Goal: Transaction & Acquisition: Download file/media

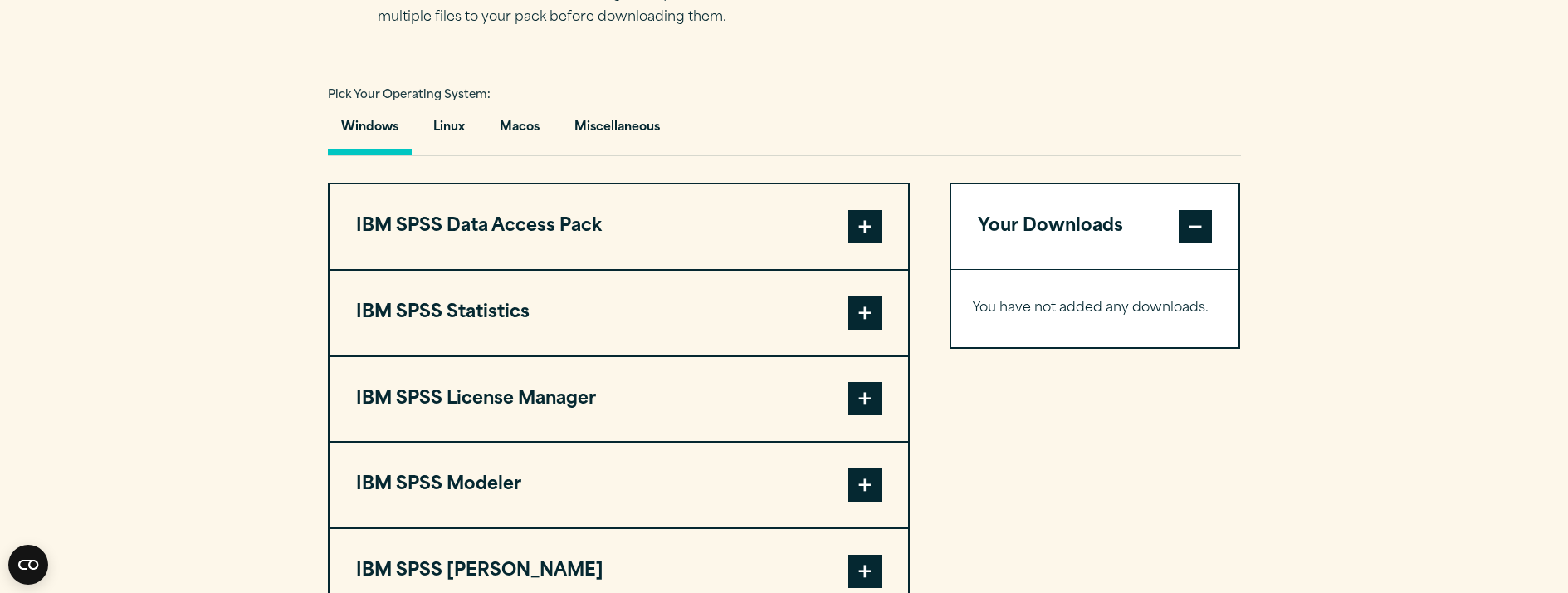
scroll to position [1246, 0]
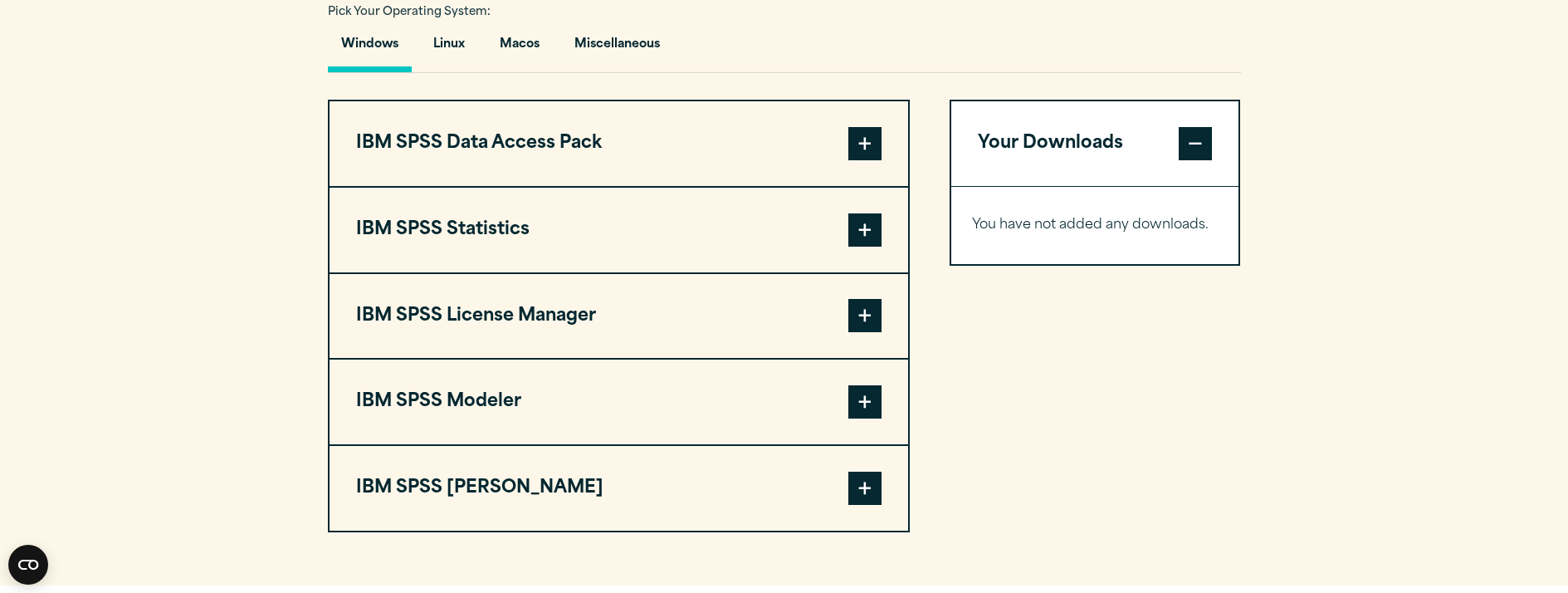
click at [862, 228] on span at bounding box center [865, 230] width 33 height 33
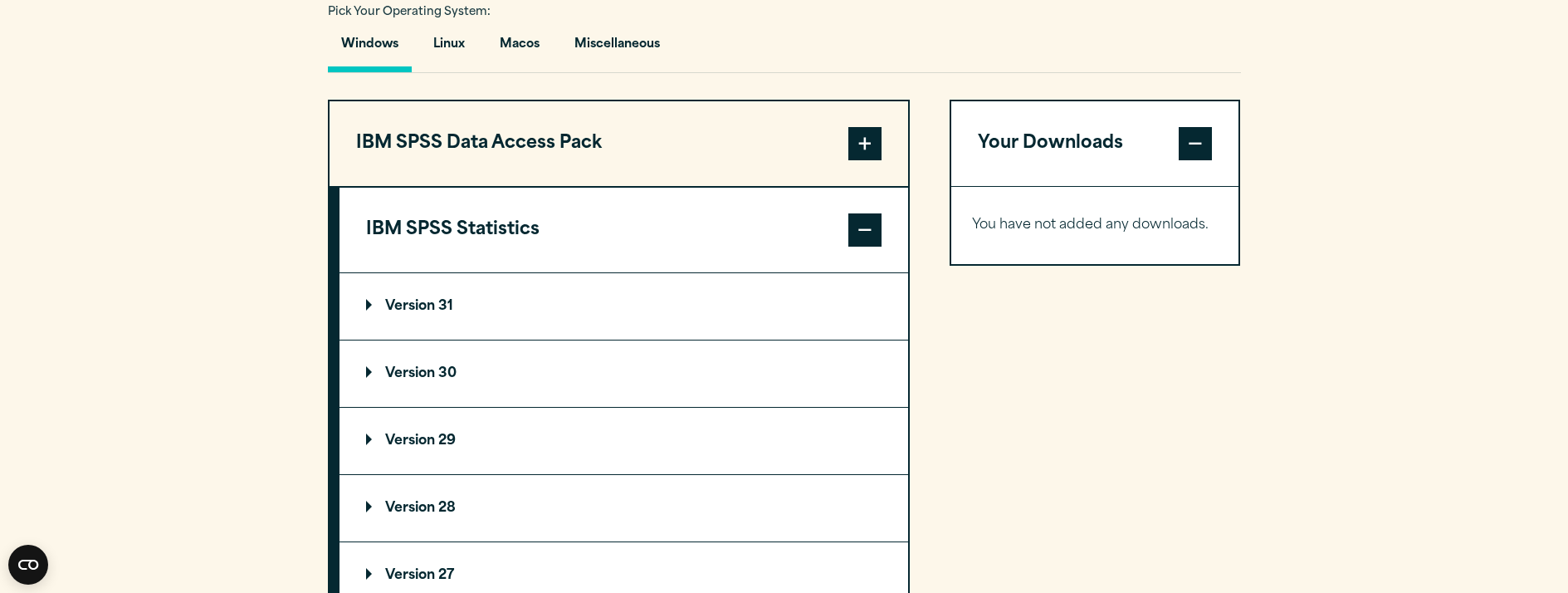
click at [357, 311] on summary "Version 31" at bounding box center [624, 307] width 568 height 66
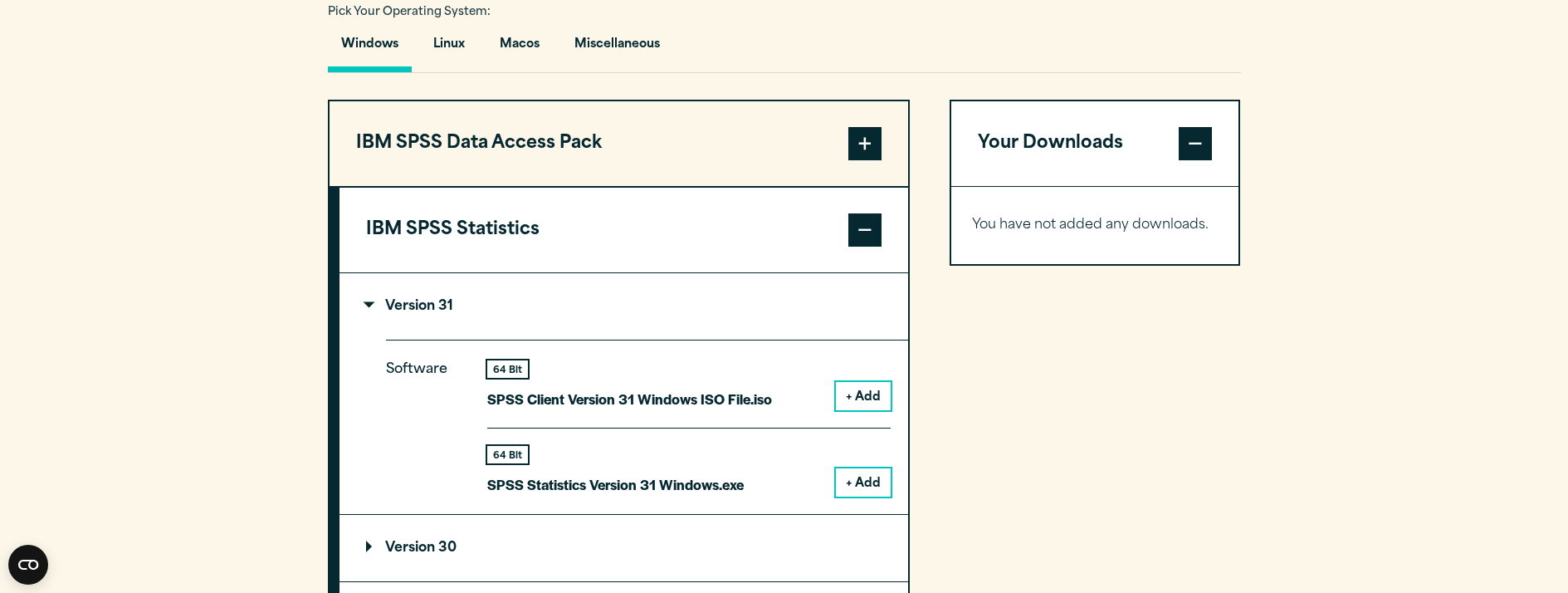
click at [863, 482] on button "+ Add" at bounding box center [863, 482] width 55 height 28
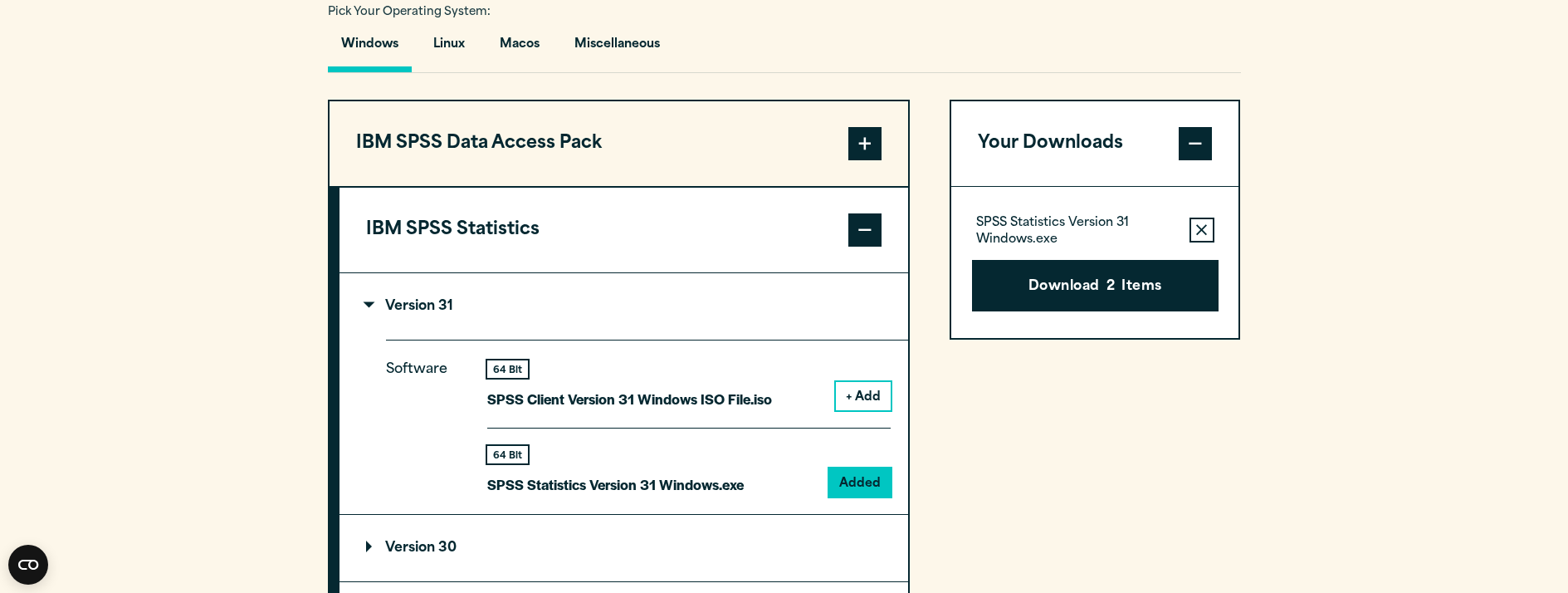
scroll to position [1744, 0]
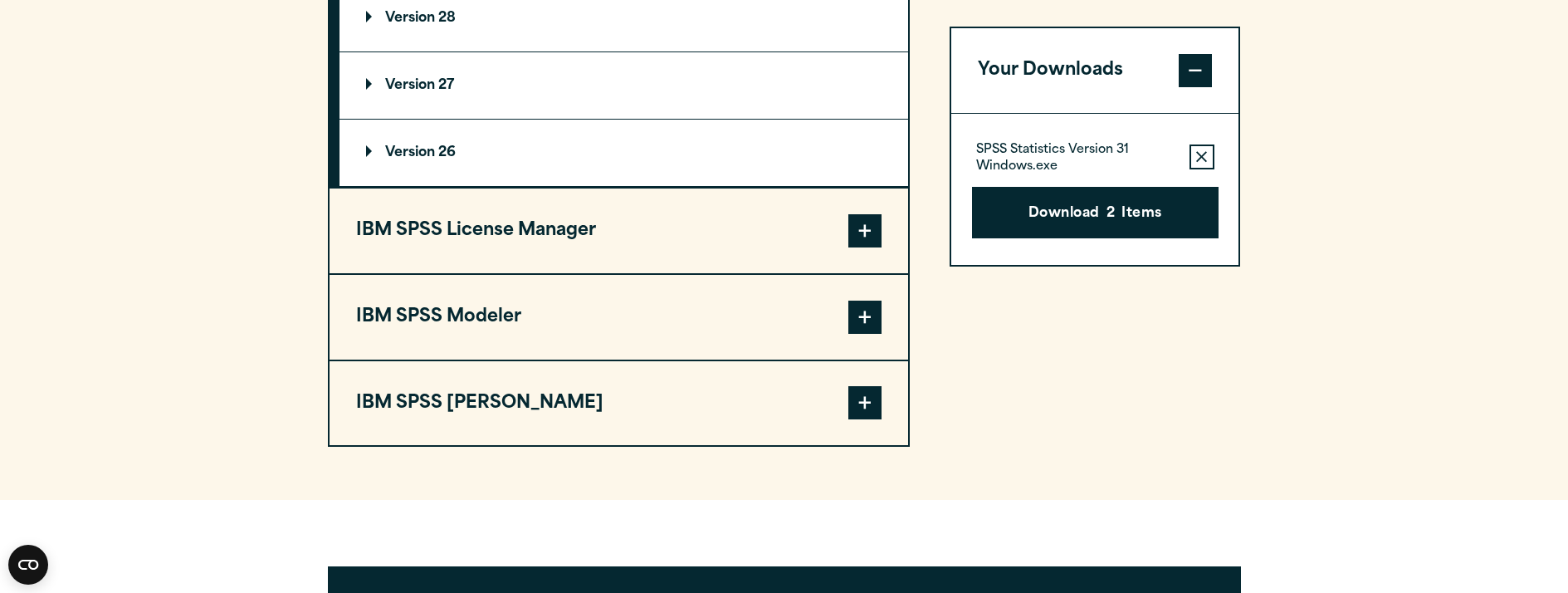
click at [874, 405] on span at bounding box center [865, 403] width 33 height 33
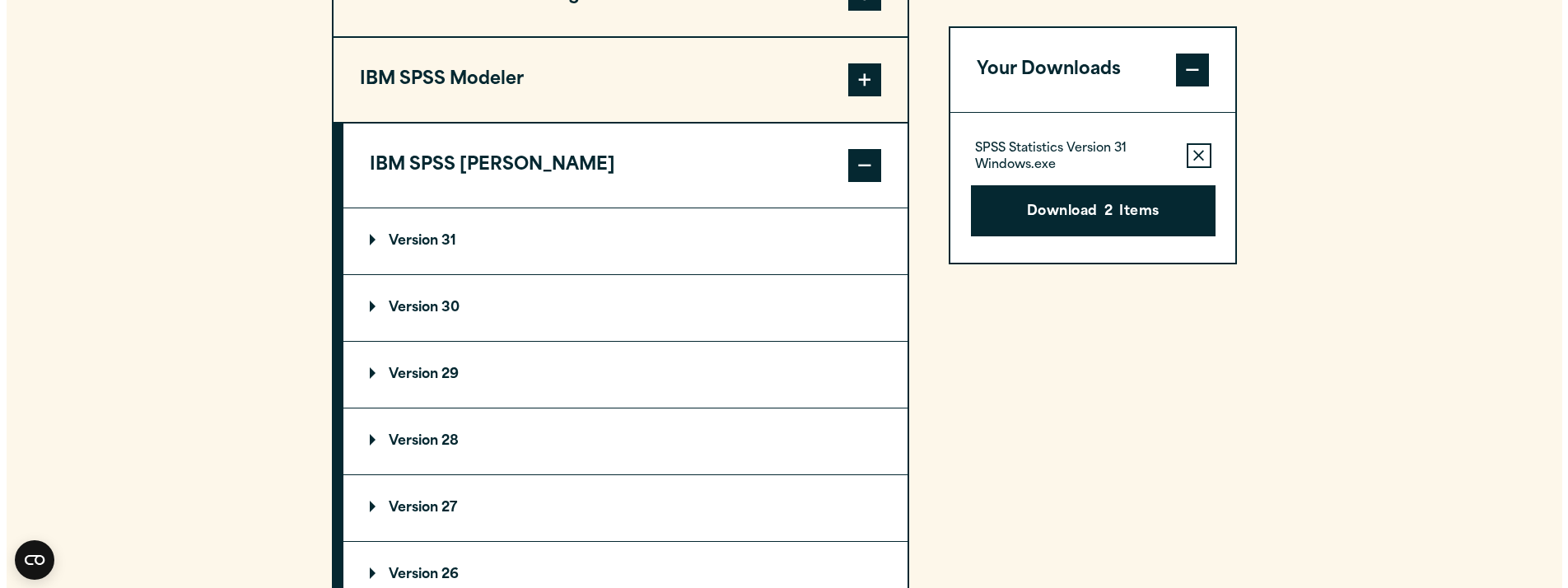
scroll to position [1471, 0]
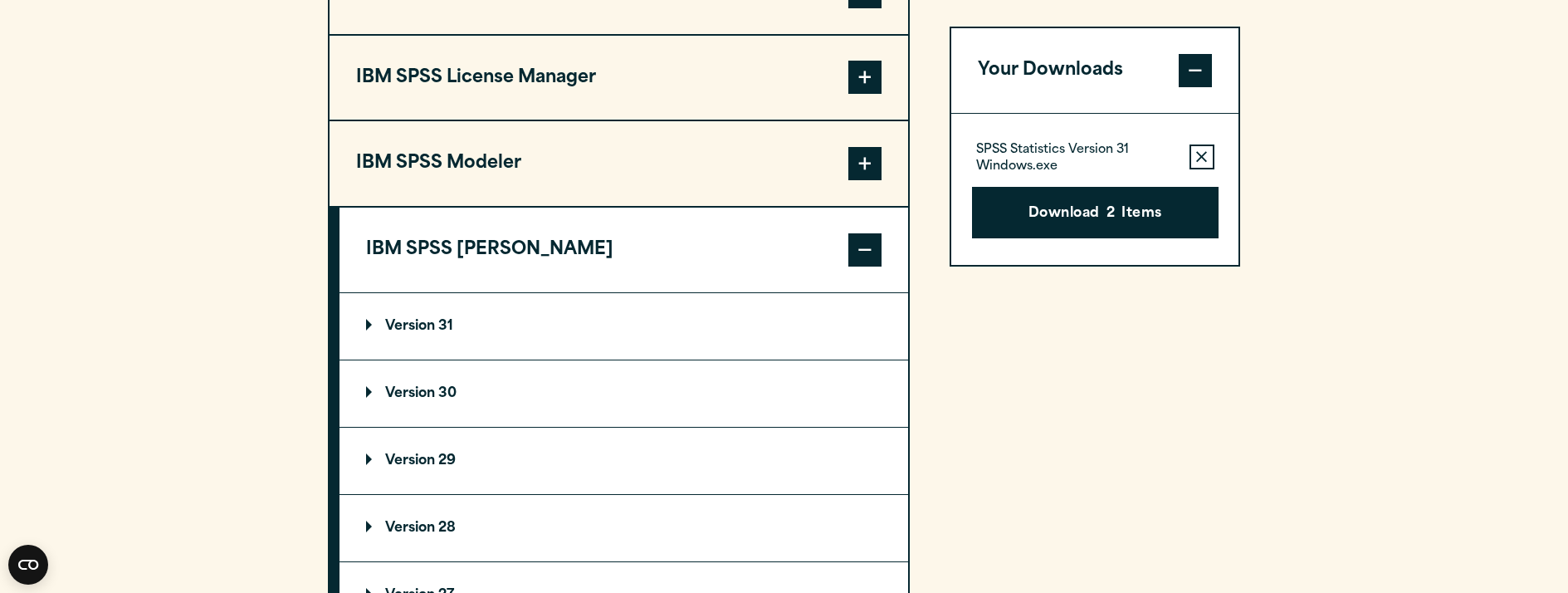
click at [390, 323] on p "Version 31" at bounding box center [410, 326] width 88 height 14
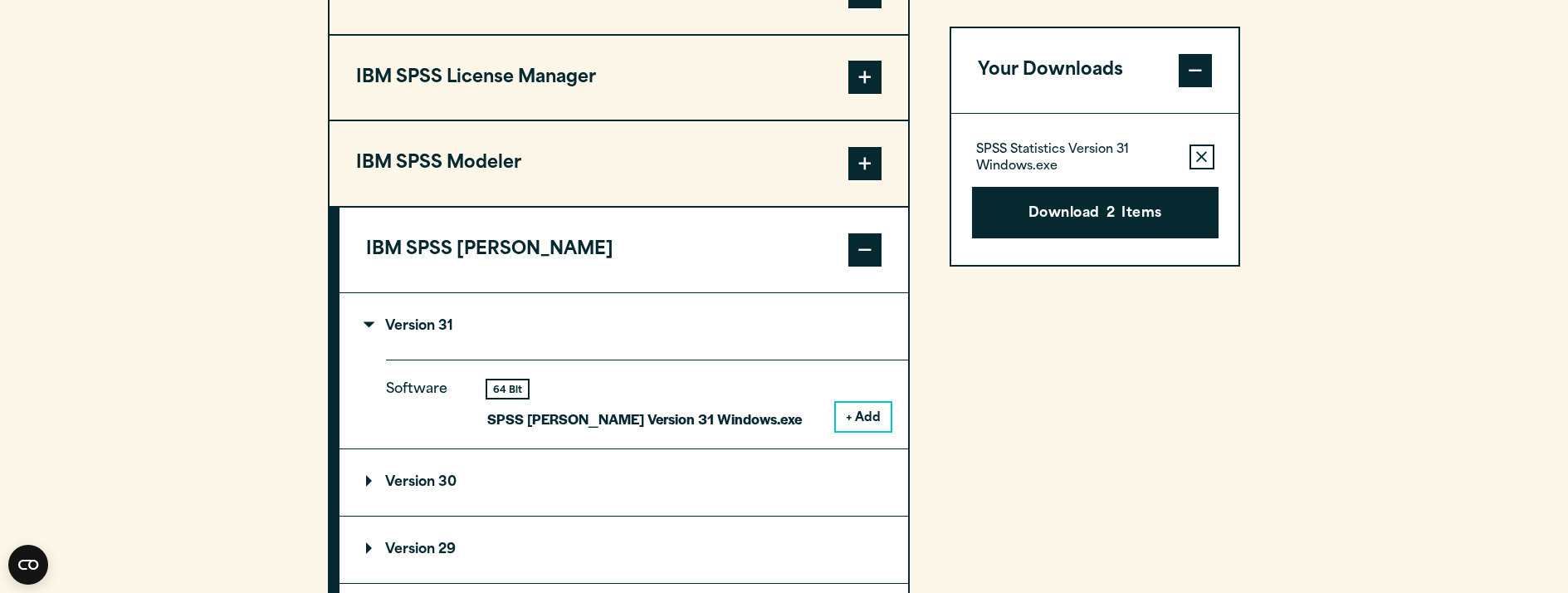
click at [848, 422] on button "+ Add" at bounding box center [863, 417] width 55 height 28
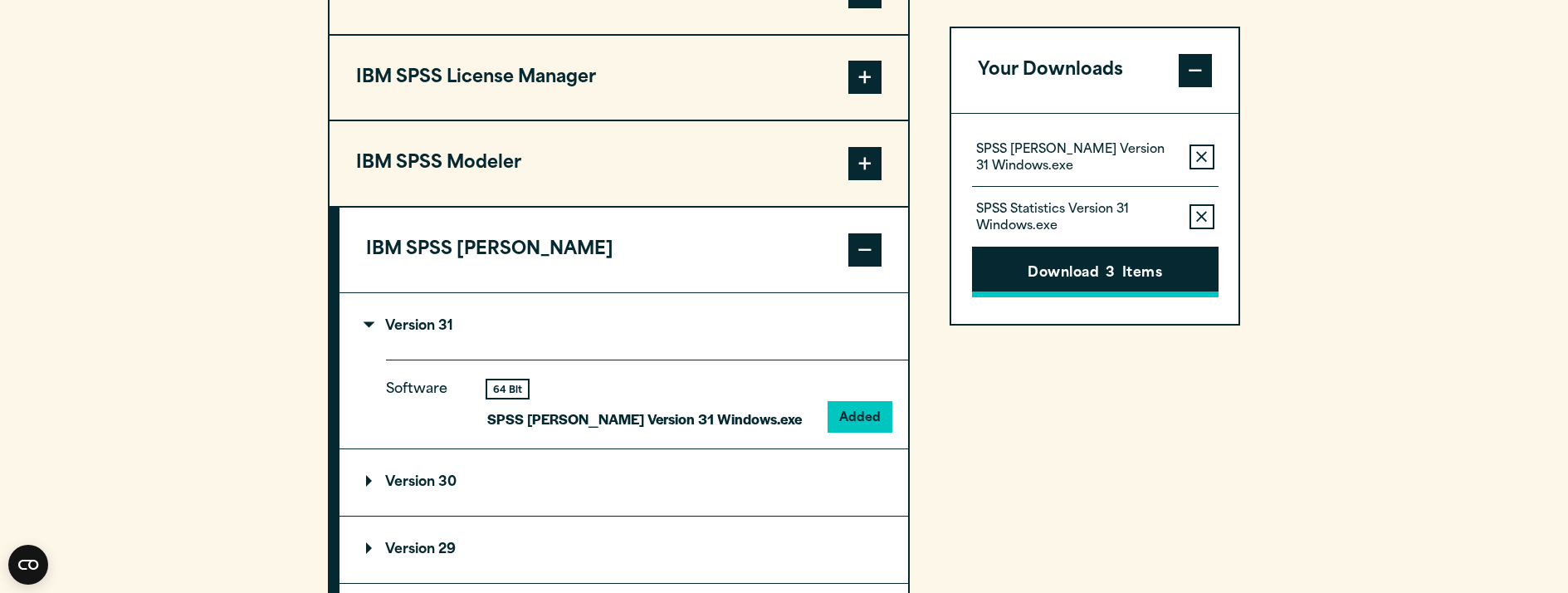
click at [1115, 262] on button "Download 3 Items" at bounding box center [1095, 272] width 246 height 52
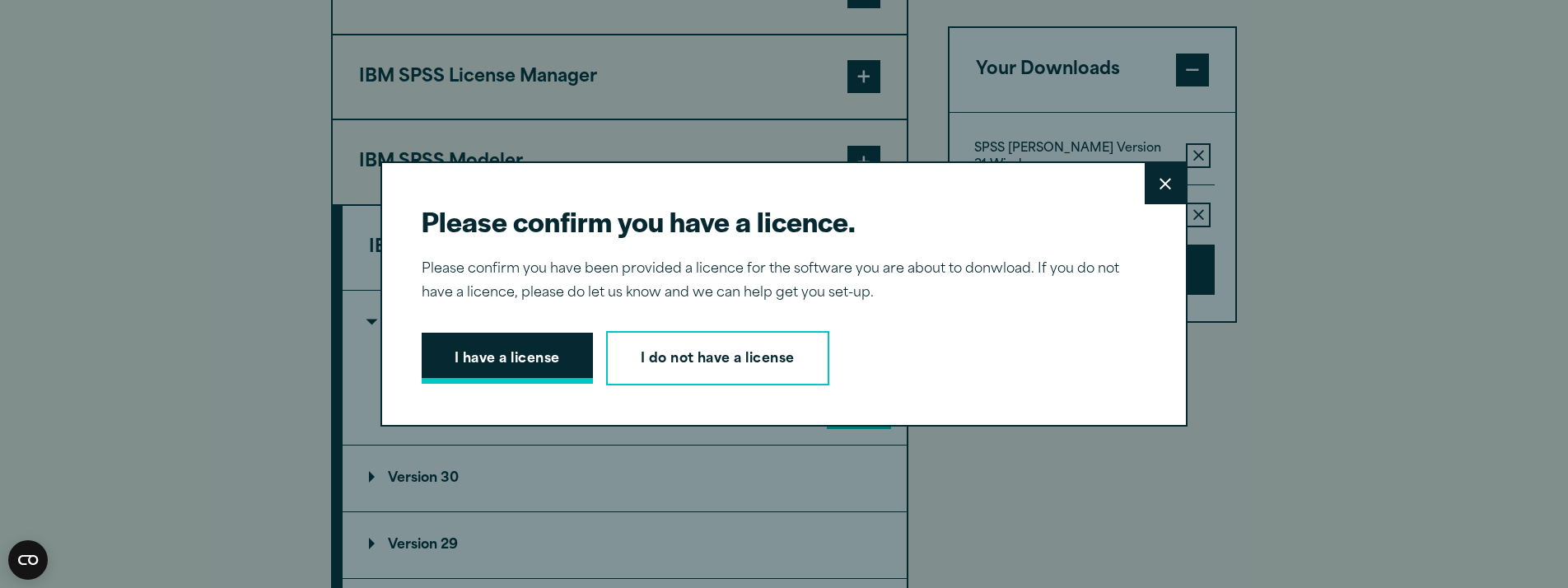
click at [518, 358] on button "I have a license" at bounding box center [507, 358] width 171 height 51
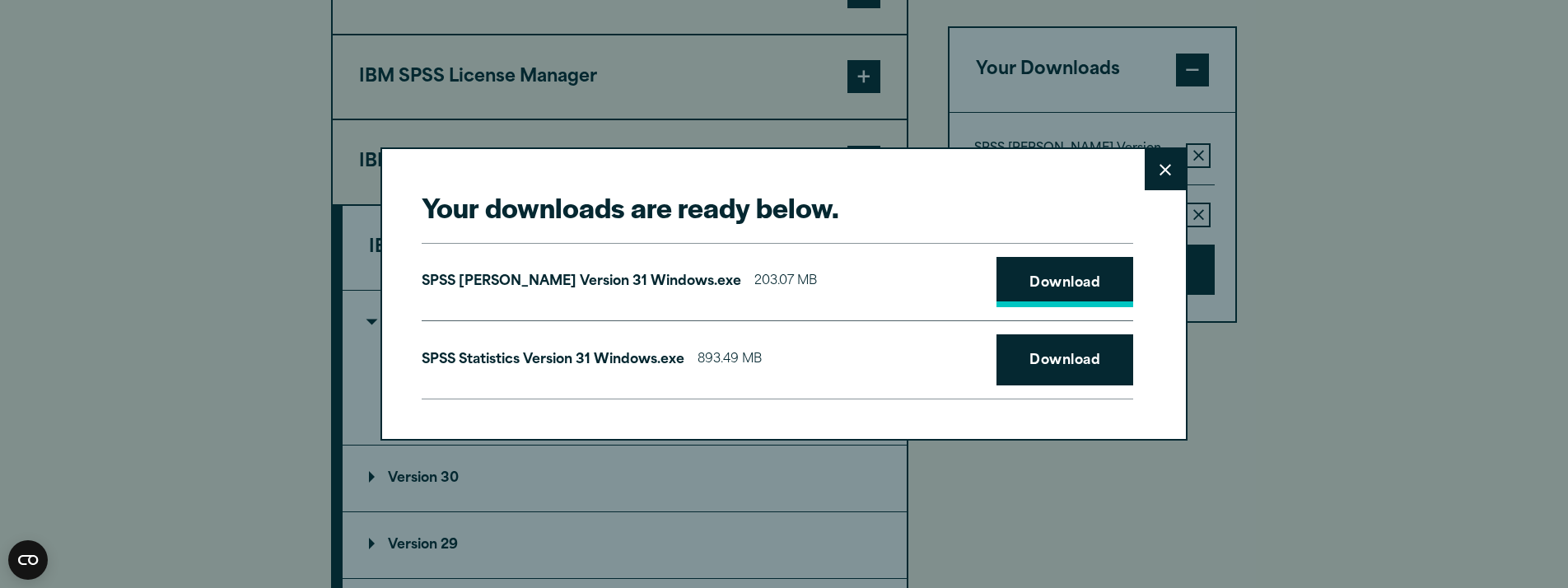
click at [1051, 281] on link "Download" at bounding box center [1065, 282] width 137 height 51
click at [1030, 362] on link "Download" at bounding box center [1065, 359] width 137 height 51
